Goal: Information Seeking & Learning: Learn about a topic

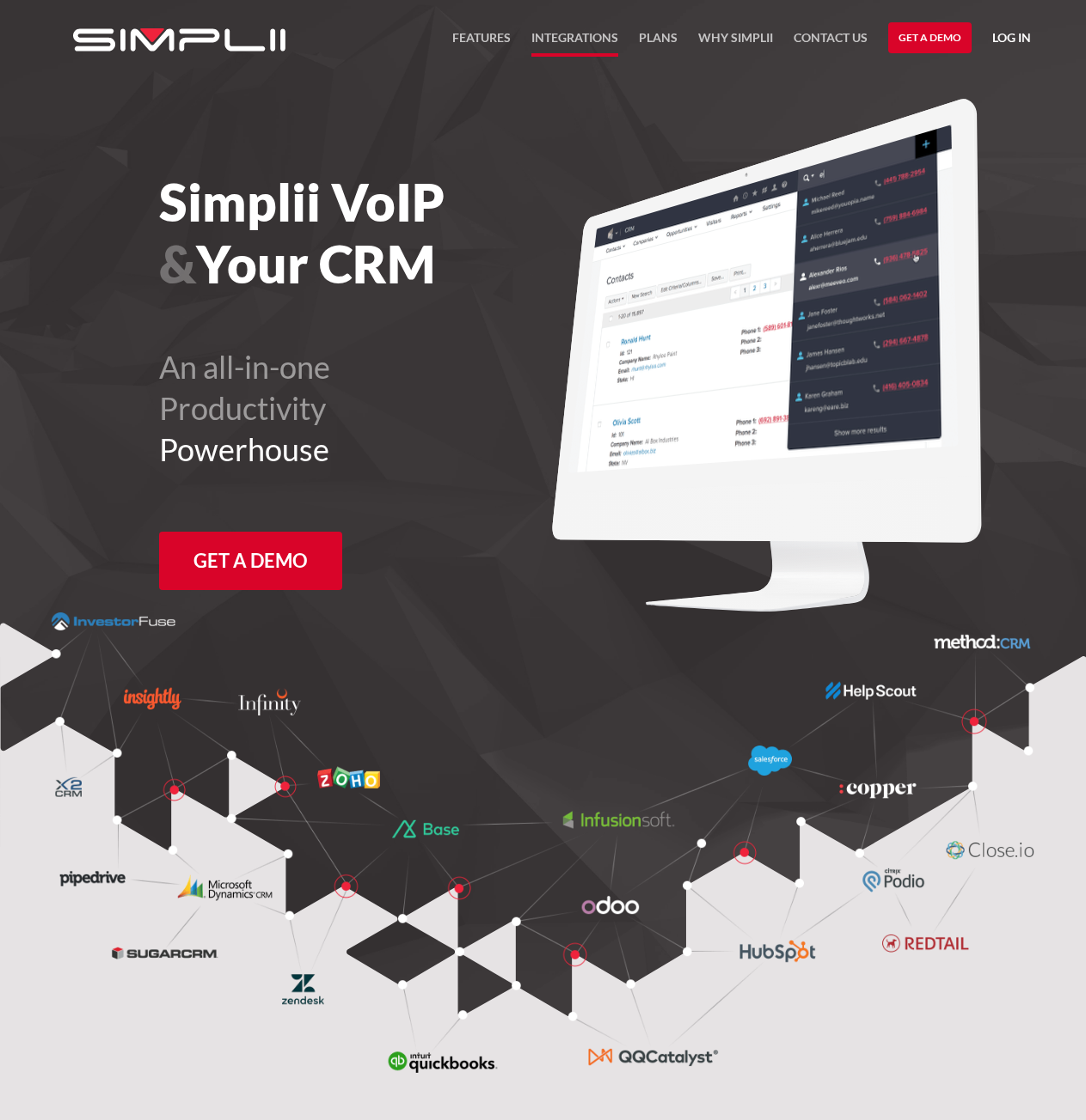
click at [556, 42] on link "Integrations" at bounding box center [575, 41] width 86 height 29
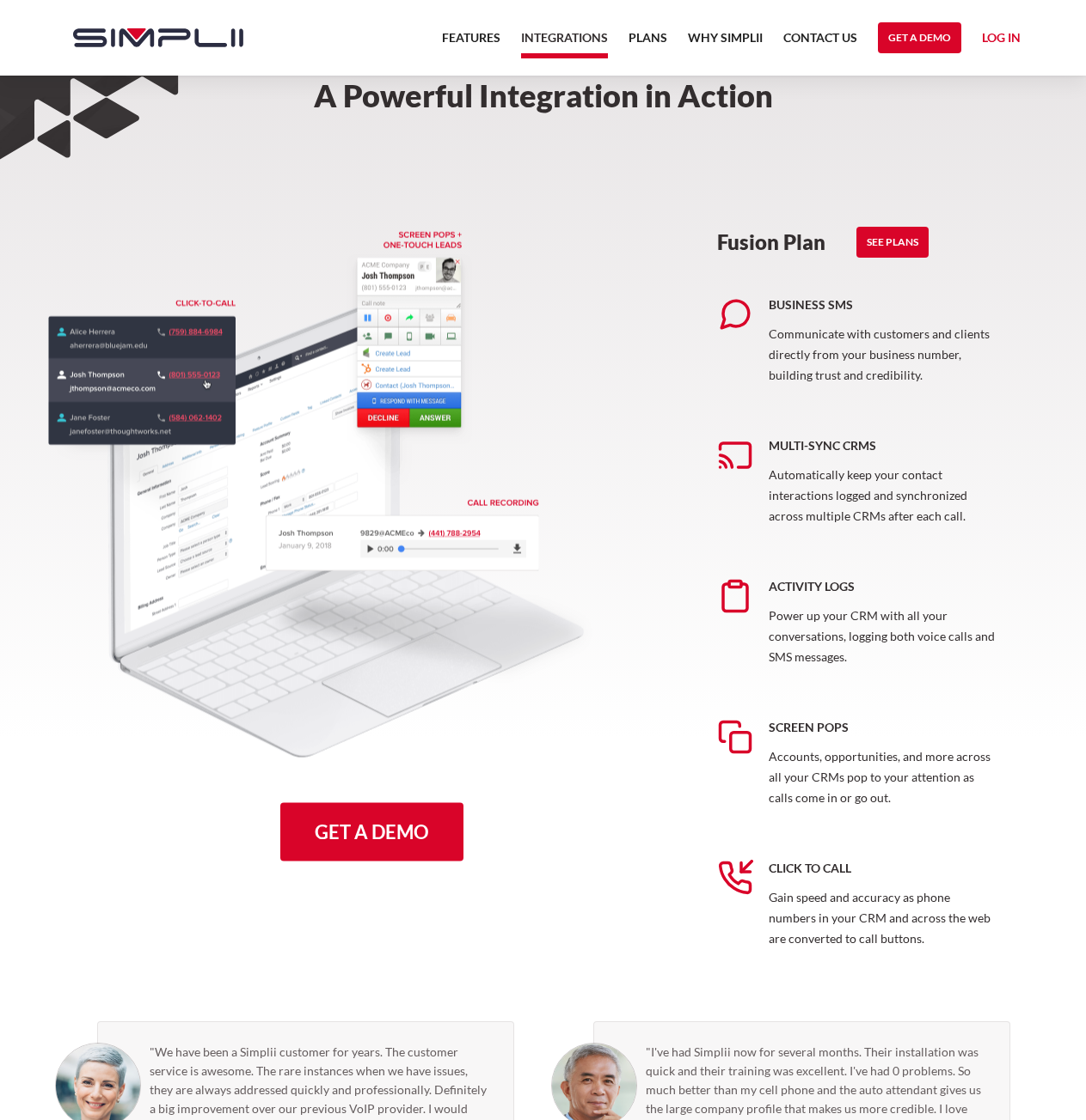
scroll to position [430, 0]
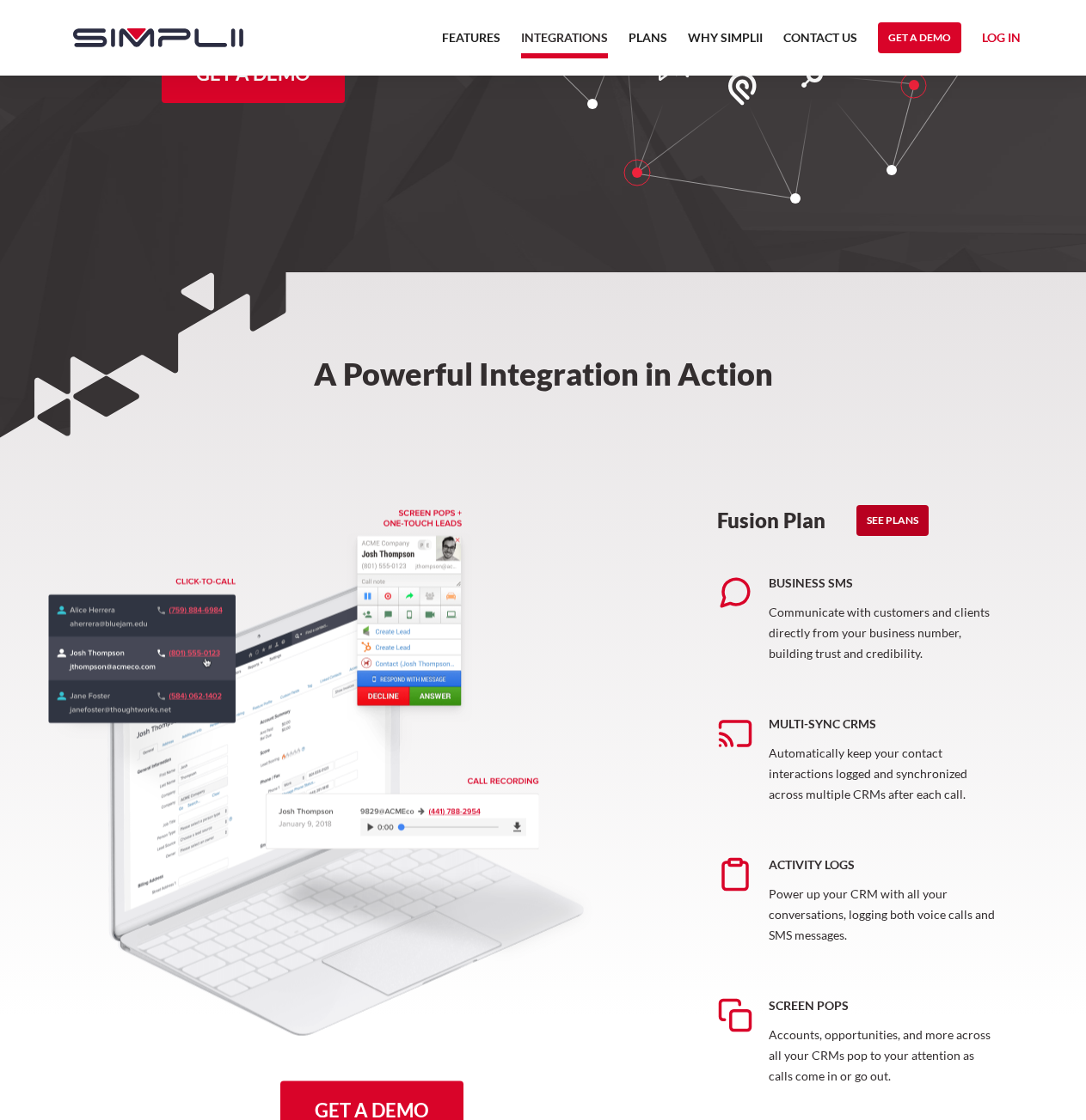
click at [896, 523] on link "See Plans" at bounding box center [892, 520] width 72 height 31
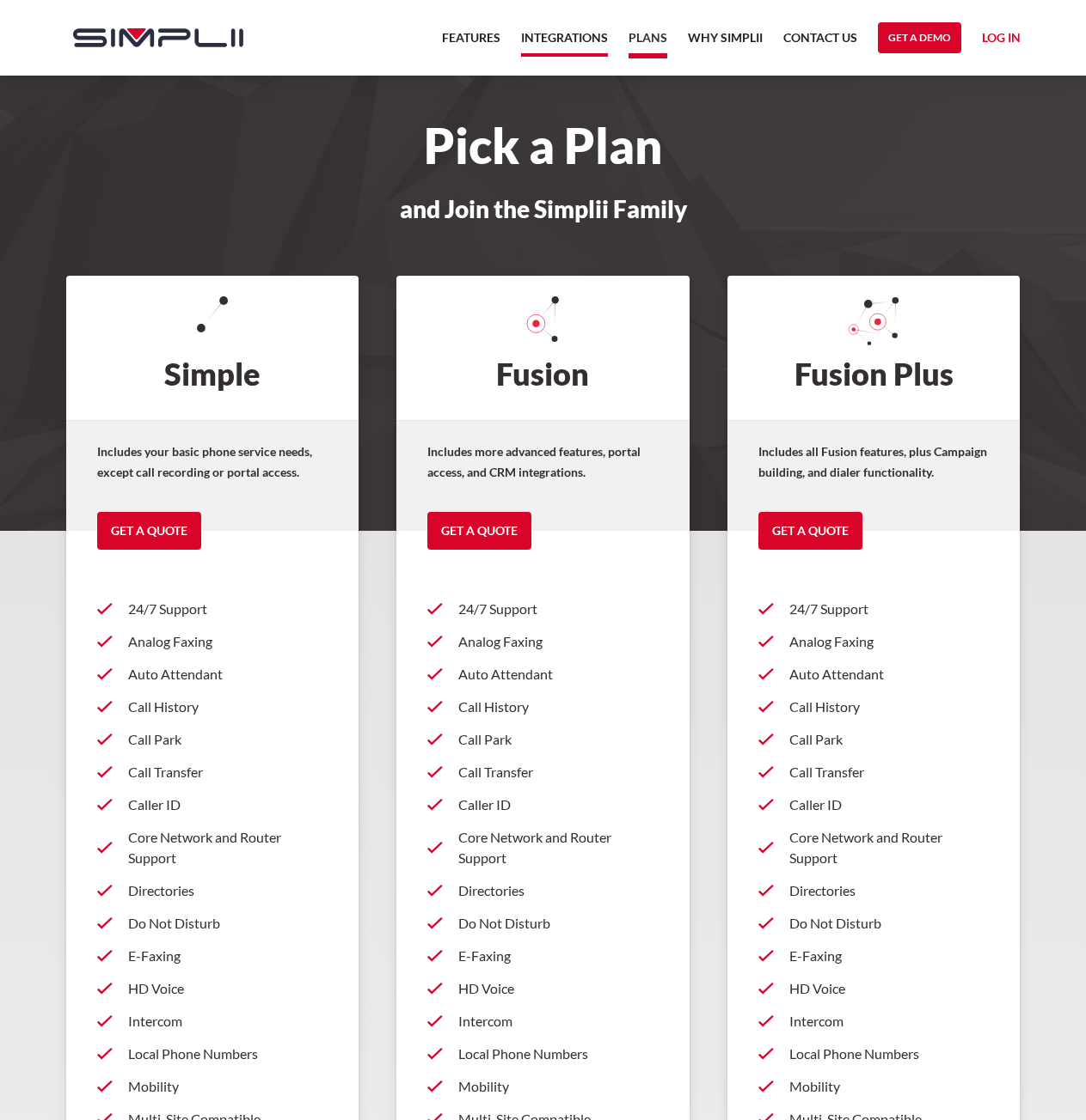
click at [603, 33] on link "Integrations" at bounding box center [564, 41] width 86 height 29
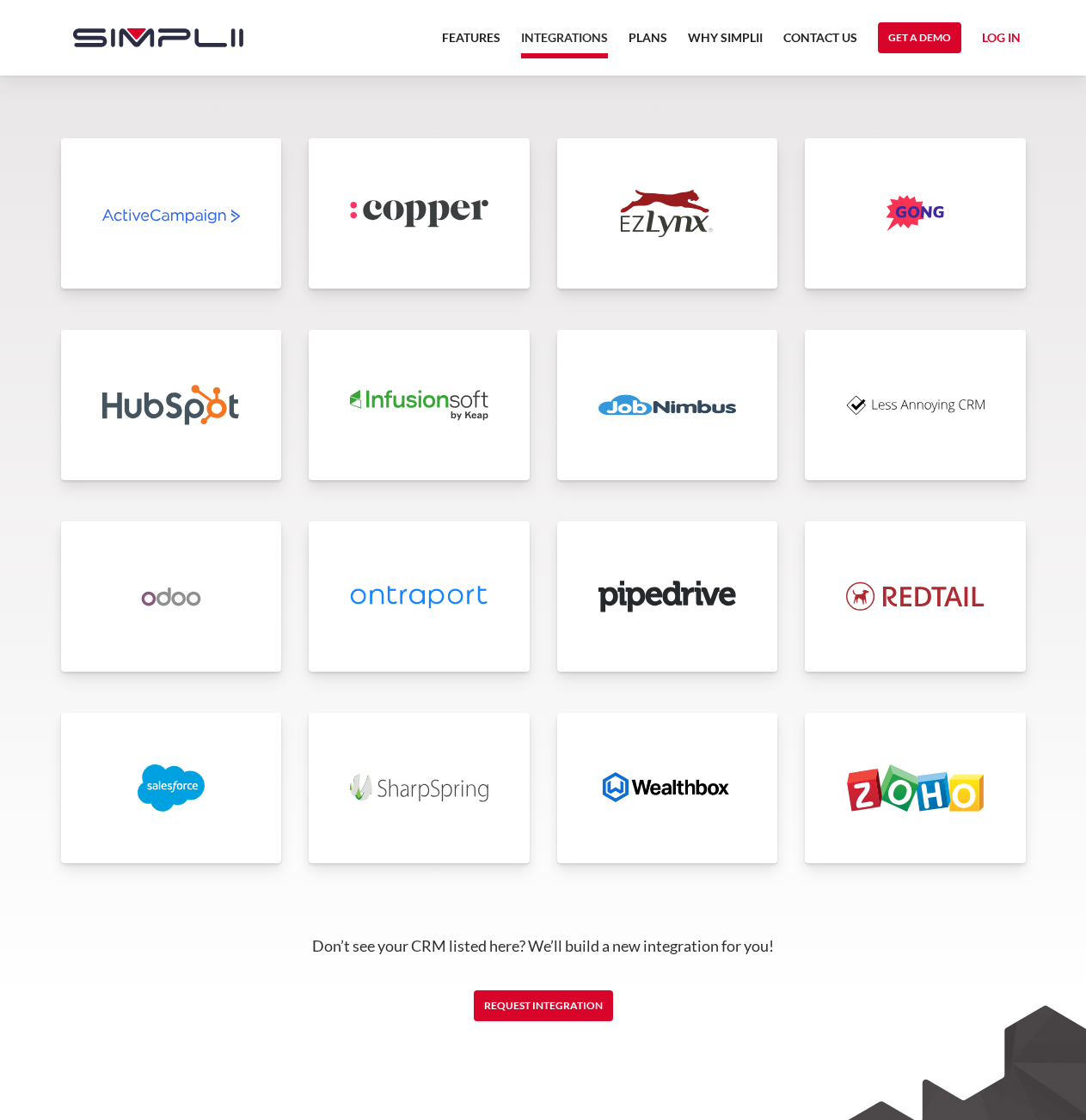
scroll to position [3578, 0]
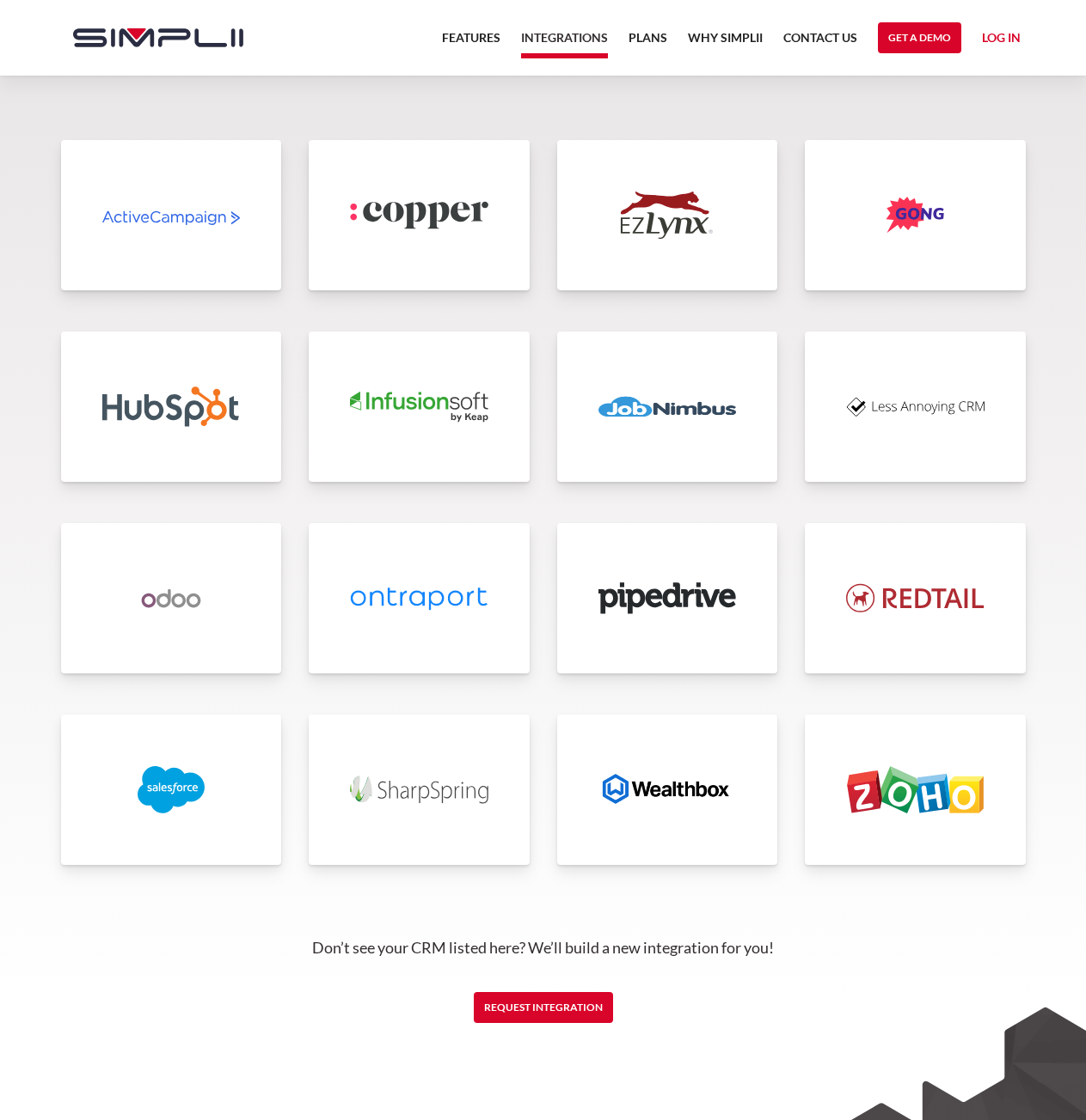
click at [858, 423] on img at bounding box center [914, 407] width 138 height 48
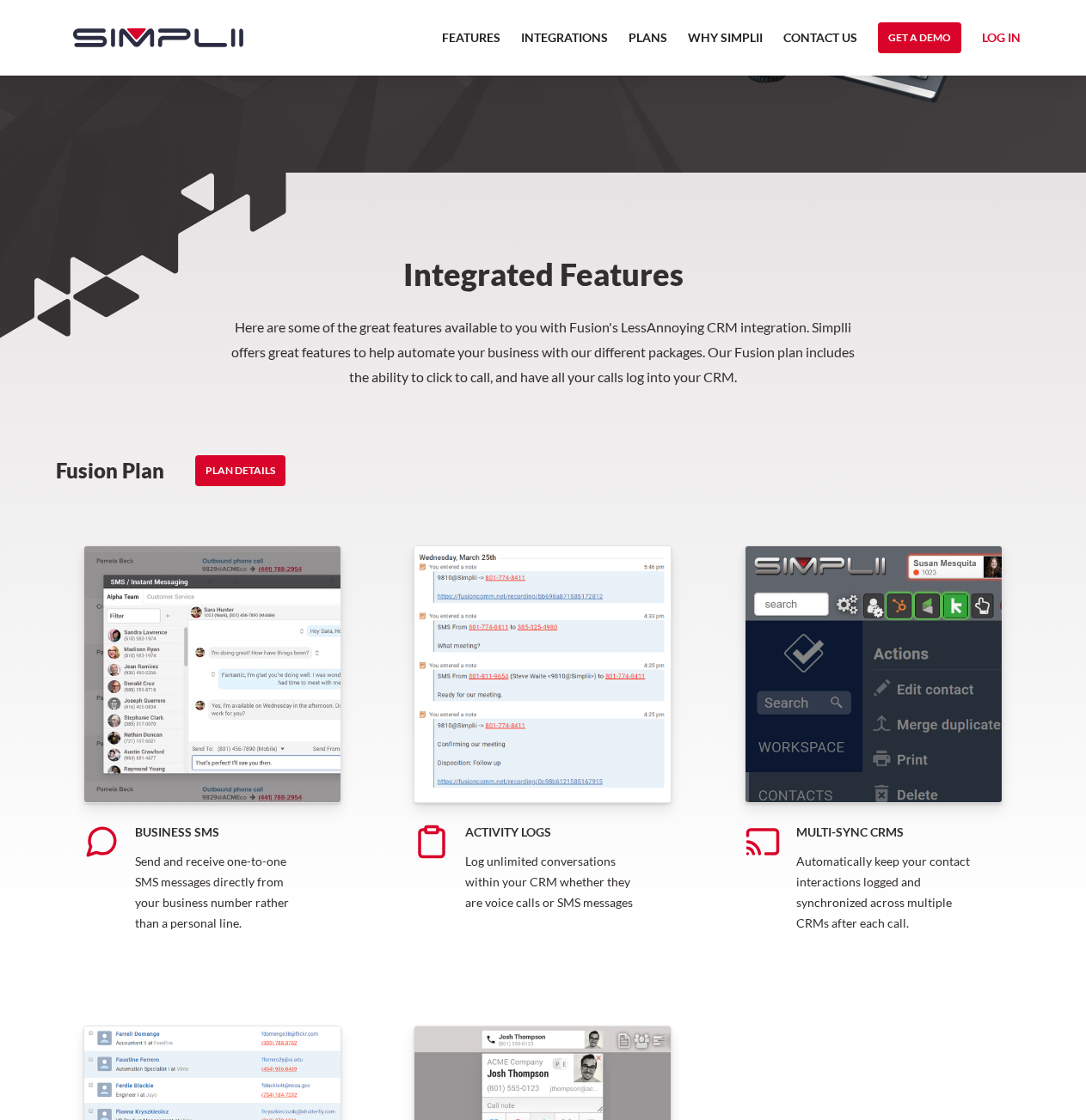
scroll to position [602, 0]
